Goal: Task Accomplishment & Management: Use online tool/utility

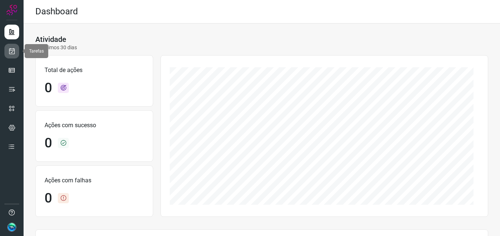
click at [18, 53] on link at bounding box center [11, 51] width 15 height 15
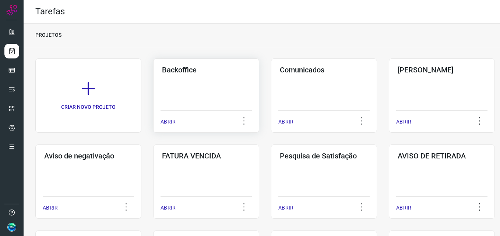
click at [179, 93] on div "Backoffice ABRIR" at bounding box center [206, 96] width 106 height 74
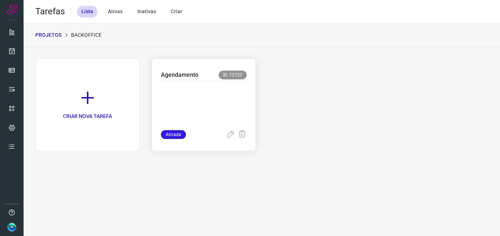
click at [201, 93] on p at bounding box center [204, 104] width 86 height 37
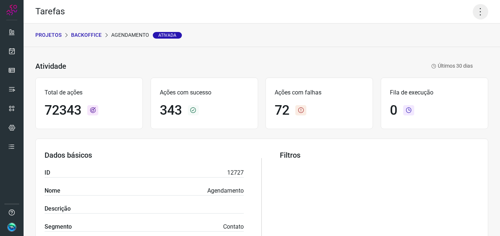
click at [472, 10] on icon at bounding box center [479, 11] width 15 height 15
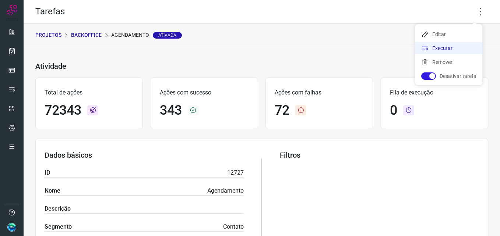
click at [450, 43] on li "Executar" at bounding box center [448, 48] width 67 height 12
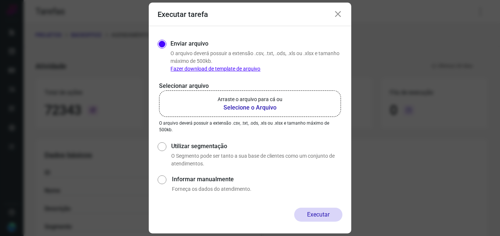
click at [242, 107] on b "Selecione o Arquivo" at bounding box center [249, 107] width 65 height 9
click at [0, 0] on input "Arraste o arquivo para cá ou Selecione o Arquivo" at bounding box center [0, 0] width 0 height 0
click at [339, 20] on div "Executar tarefa" at bounding box center [250, 15] width 202 height 24
click at [332, 15] on div "Executar tarefa" at bounding box center [250, 15] width 202 height 24
click at [337, 15] on icon at bounding box center [337, 14] width 9 height 9
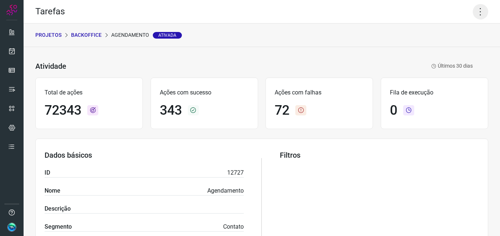
click at [472, 17] on icon at bounding box center [479, 11] width 15 height 15
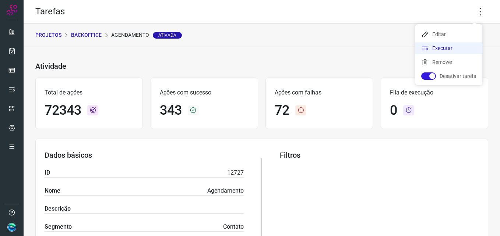
click at [438, 46] on li "Executar" at bounding box center [448, 48] width 67 height 12
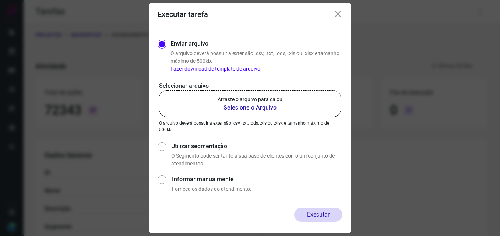
click at [249, 102] on p "Arraste o arquivo para cá ou" at bounding box center [249, 100] width 65 height 8
click at [0, 0] on input "Arraste o arquivo para cá ou Selecione o Arquivo" at bounding box center [0, 0] width 0 height 0
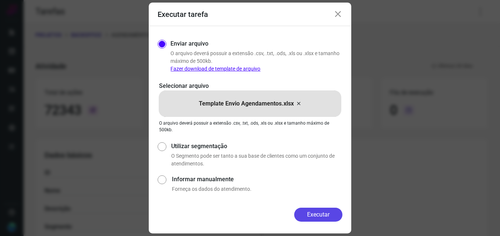
click at [313, 212] on button "Executar" at bounding box center [318, 215] width 48 height 14
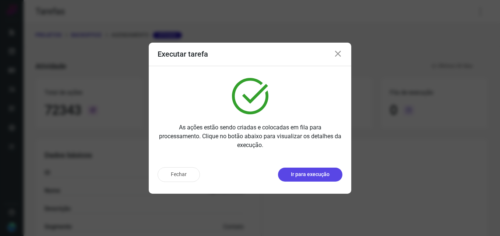
click at [307, 178] on p "Ir para execução" at bounding box center [310, 175] width 39 height 8
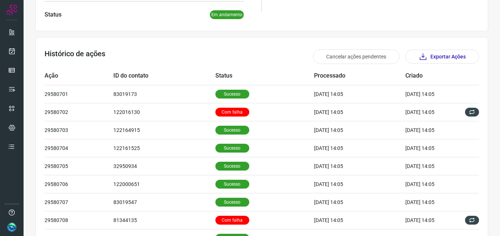
scroll to position [184, 0]
